Goal: Information Seeking & Learning: Understand process/instructions

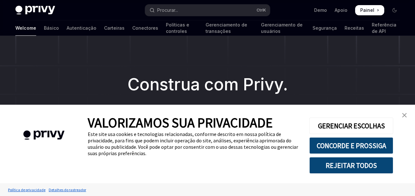
click at [405, 117] on img "fechar banner" at bounding box center [404, 115] width 4 height 4
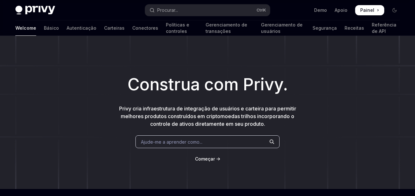
drag, startPoint x: 157, startPoint y: 48, endPoint x: 97, endPoint y: 82, distance: 69.0
click at [97, 82] on h1 "Construa com Privy." at bounding box center [207, 84] width 394 height 25
click at [205, 32] on font "Gerenciamento de transações" at bounding box center [229, 28] width 48 height 13
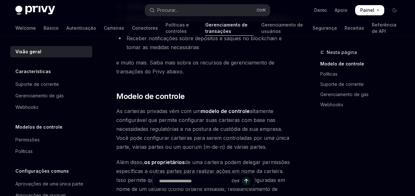
scroll to position [160, 0]
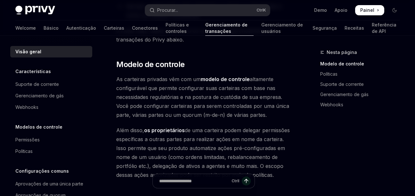
click at [72, 26] on div "Welcome Básico Autenticação Carteiras Conectores Políticas e controles Gerencia…" at bounding box center [207, 27] width 384 height 15
click at [104, 27] on font "Carteiras" at bounding box center [114, 28] width 20 height 6
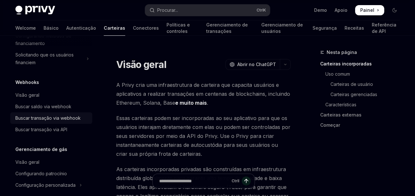
scroll to position [320, 0]
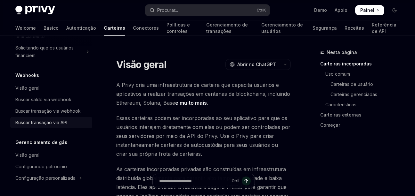
click at [61, 125] on div "Buscar transação via API" at bounding box center [41, 123] width 52 height 8
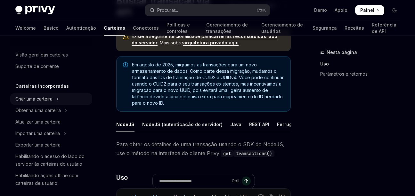
click at [50, 101] on div "Criar uma carteira" at bounding box center [33, 99] width 37 height 8
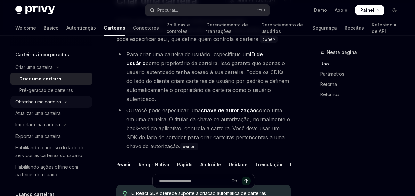
scroll to position [32, 0]
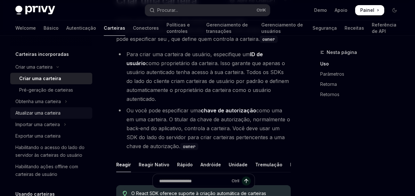
drag, startPoint x: 50, startPoint y: 115, endPoint x: 50, endPoint y: 118, distance: 3.5
click at [50, 115] on div "Atualizar uma carteira" at bounding box center [37, 113] width 45 height 8
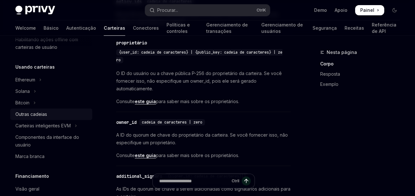
scroll to position [160, 0]
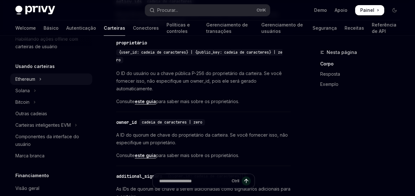
click at [53, 82] on button "Ethereum" at bounding box center [51, 80] width 82 height 12
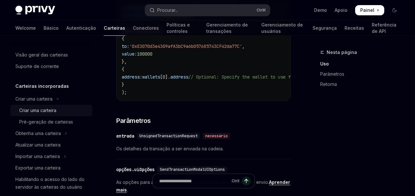
click at [51, 109] on div "Criar uma carteira" at bounding box center [37, 111] width 37 height 8
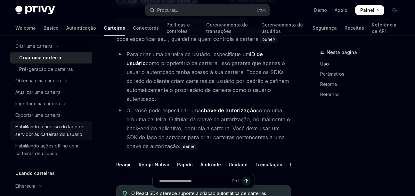
scroll to position [64, 0]
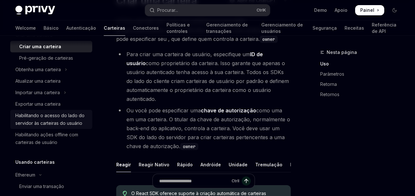
click at [54, 123] on div "Habilitando o acesso do lado do servidor às carteiras do usuário" at bounding box center [51, 119] width 73 height 15
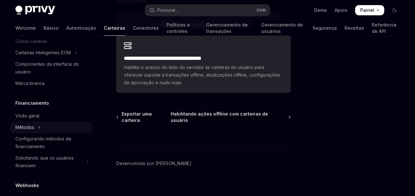
scroll to position [352, 0]
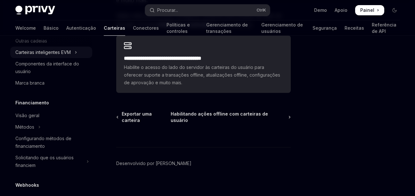
click at [58, 51] on div "Carteiras inteligentes EVM" at bounding box center [42, 53] width 55 height 8
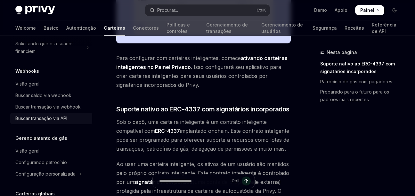
scroll to position [504, 0]
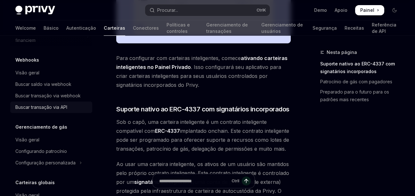
click at [41, 109] on div "Buscar transação via API" at bounding box center [41, 108] width 52 height 8
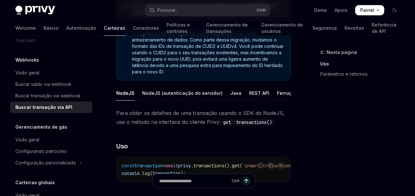
scroll to position [96, 0]
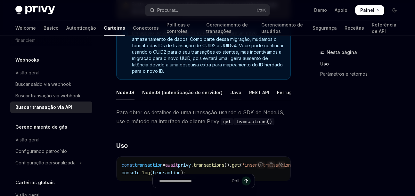
click at [230, 93] on font "Java" at bounding box center [235, 93] width 11 height 8
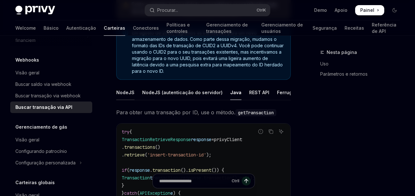
click at [129, 92] on font "NodeJS" at bounding box center [125, 93] width 18 height 8
type textarea "*"
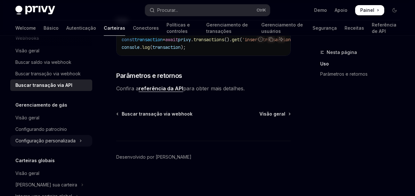
scroll to position [536, 0]
